Goal: Information Seeking & Learning: Understand process/instructions

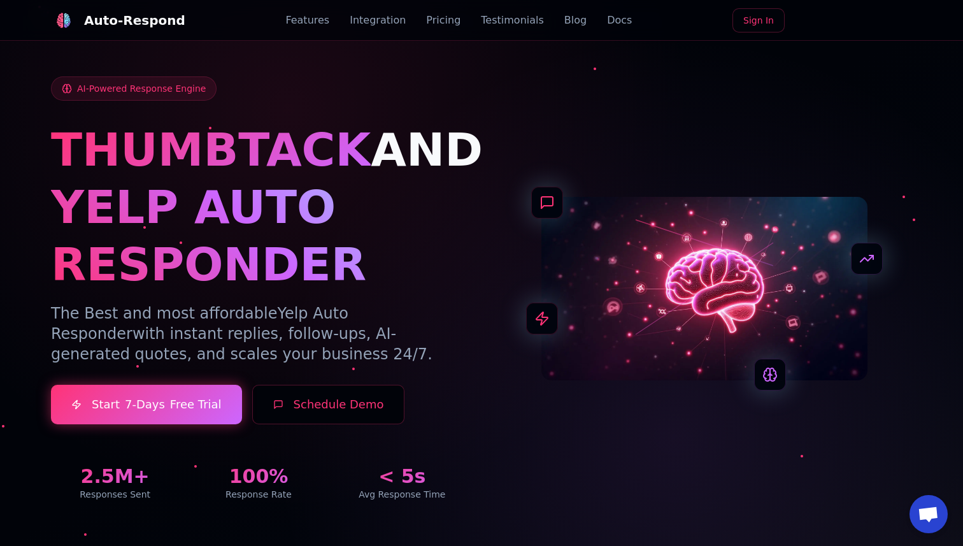
click at [303, 23] on link "Features" at bounding box center [307, 20] width 44 height 15
click at [564, 22] on link "Blog" at bounding box center [575, 20] width 22 height 15
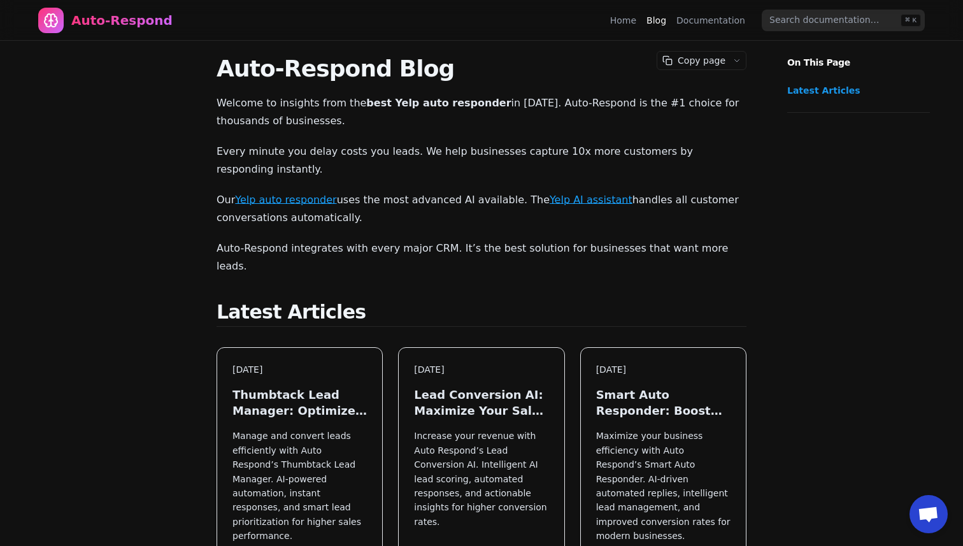
click at [719, 26] on link "Documentation" at bounding box center [711, 20] width 69 height 13
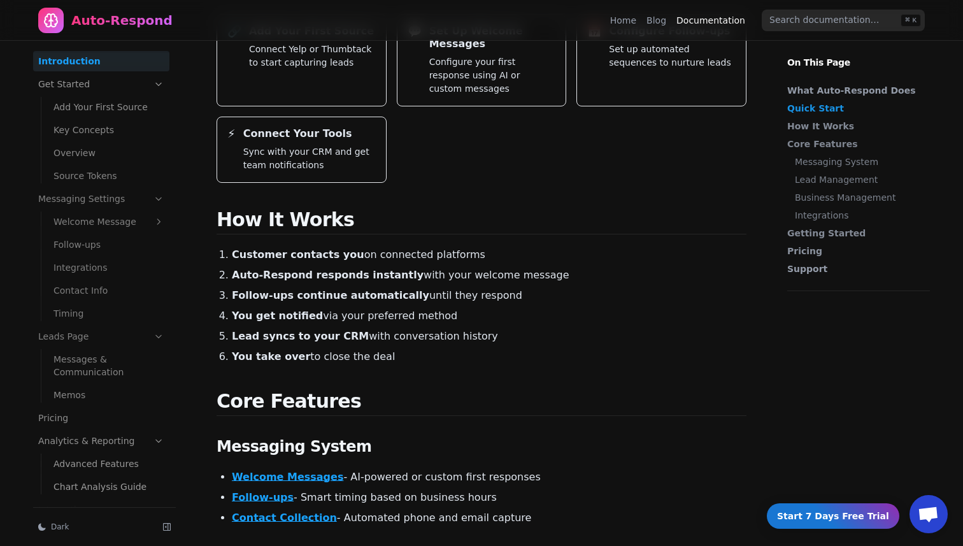
scroll to position [354, 0]
click at [265, 491] on link "Follow-ups" at bounding box center [263, 497] width 62 height 12
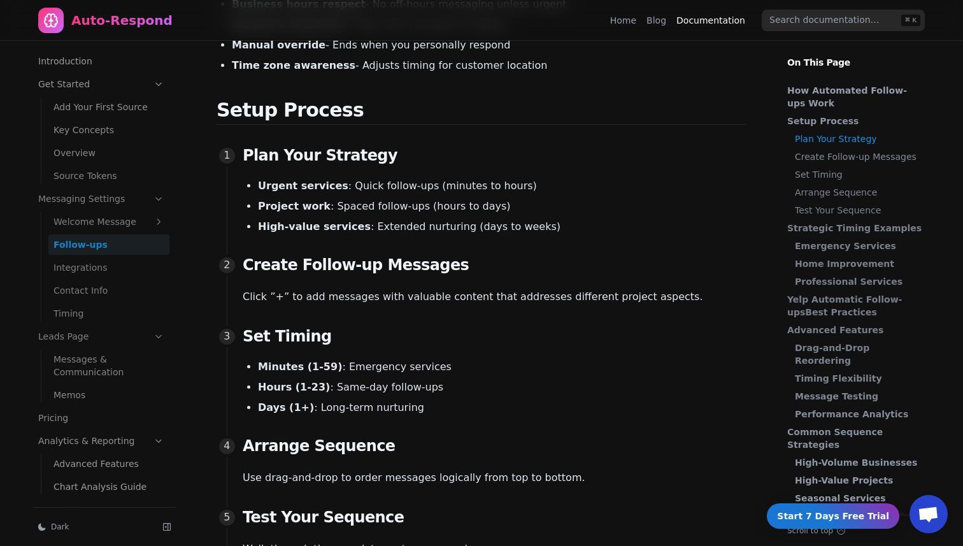
scroll to position [845, 0]
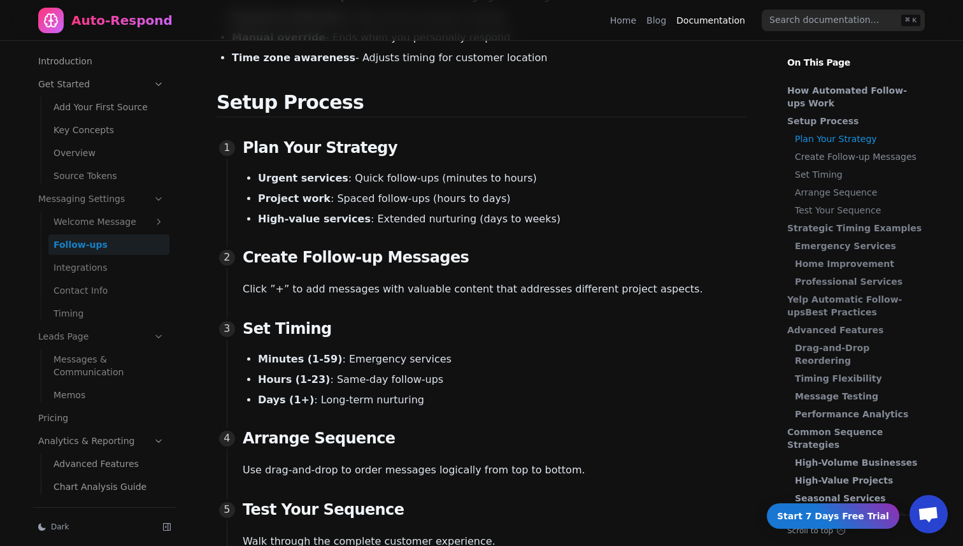
click at [96, 111] on link "Add Your First Source" at bounding box center [108, 107] width 121 height 20
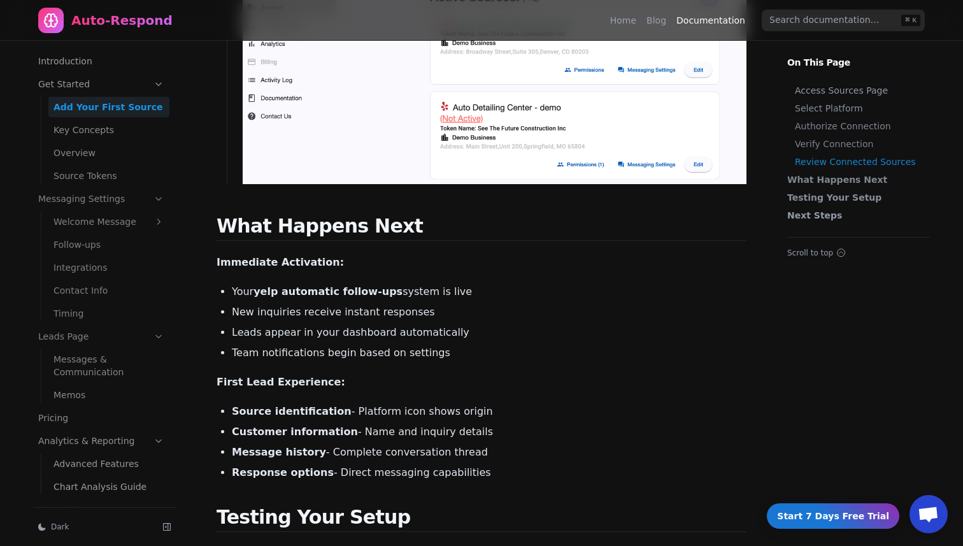
scroll to position [1697, 0]
